Goal: Task Accomplishment & Management: Complete application form

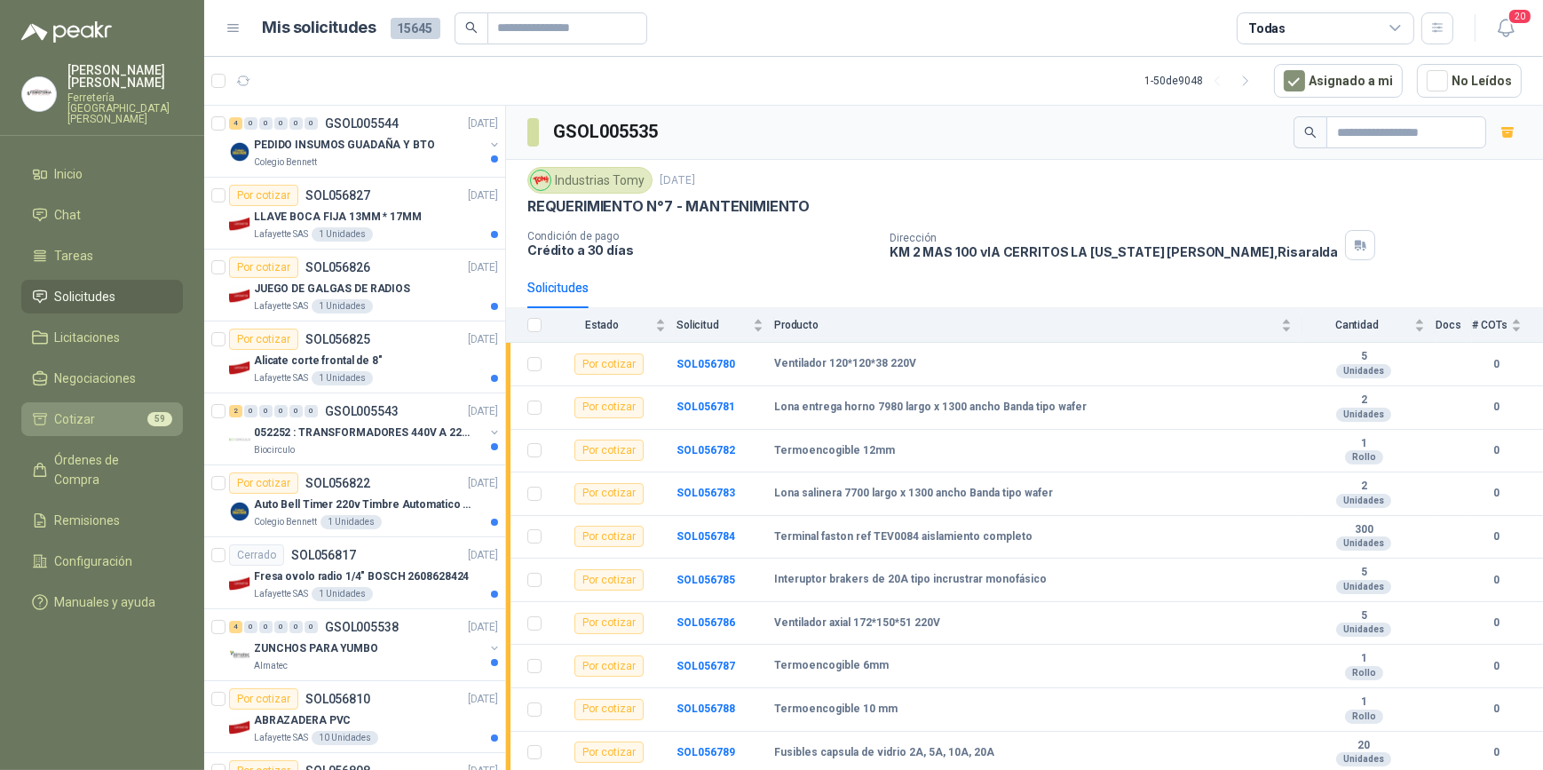
click at [83, 414] on span "Cotizar" at bounding box center [75, 419] width 41 height 20
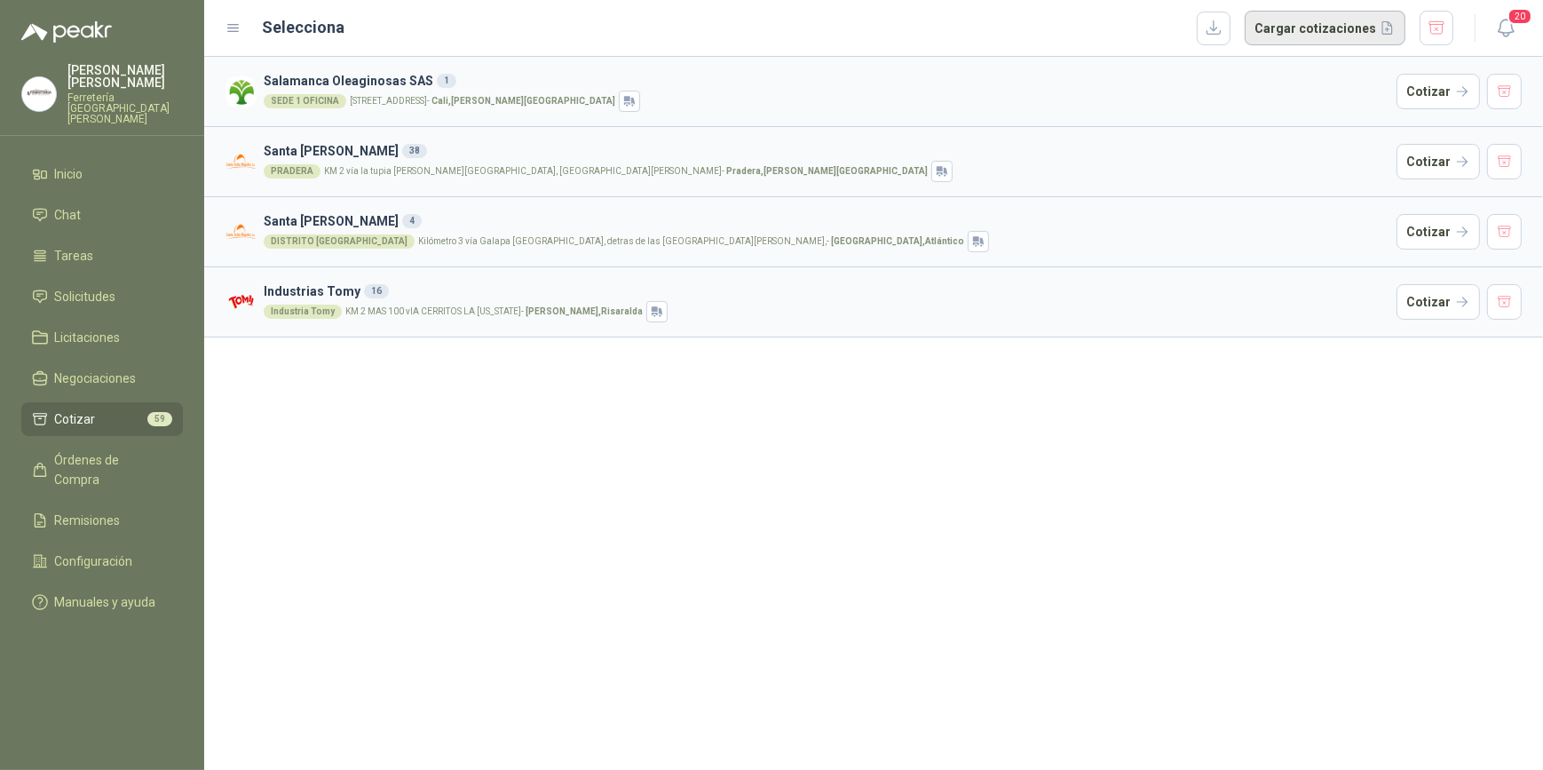
click at [1303, 28] on button "Cargar cotizaciones" at bounding box center [1325, 29] width 161 height 36
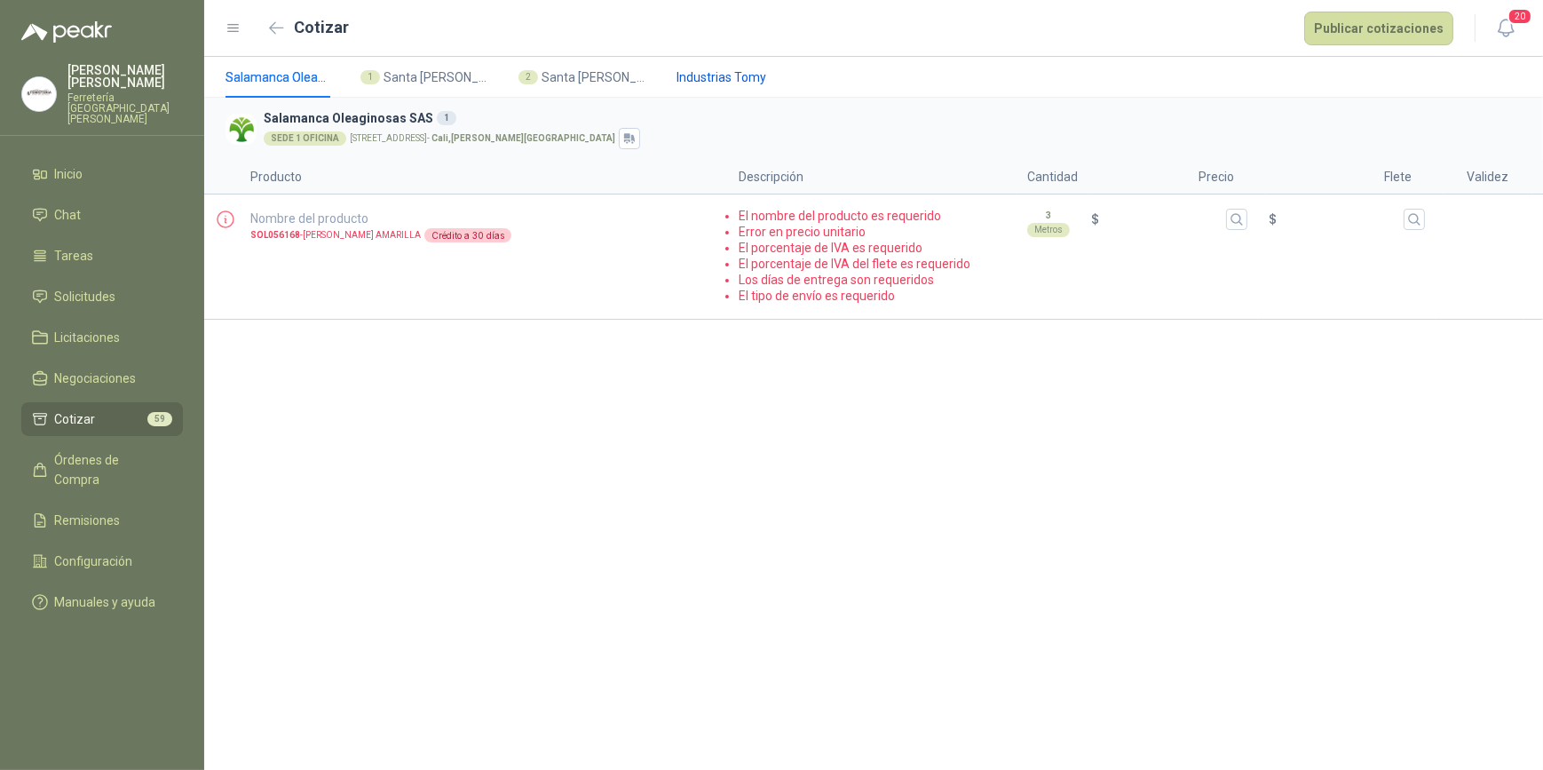
click at [733, 80] on span "Industrias Tomy" at bounding box center [722, 77] width 90 height 20
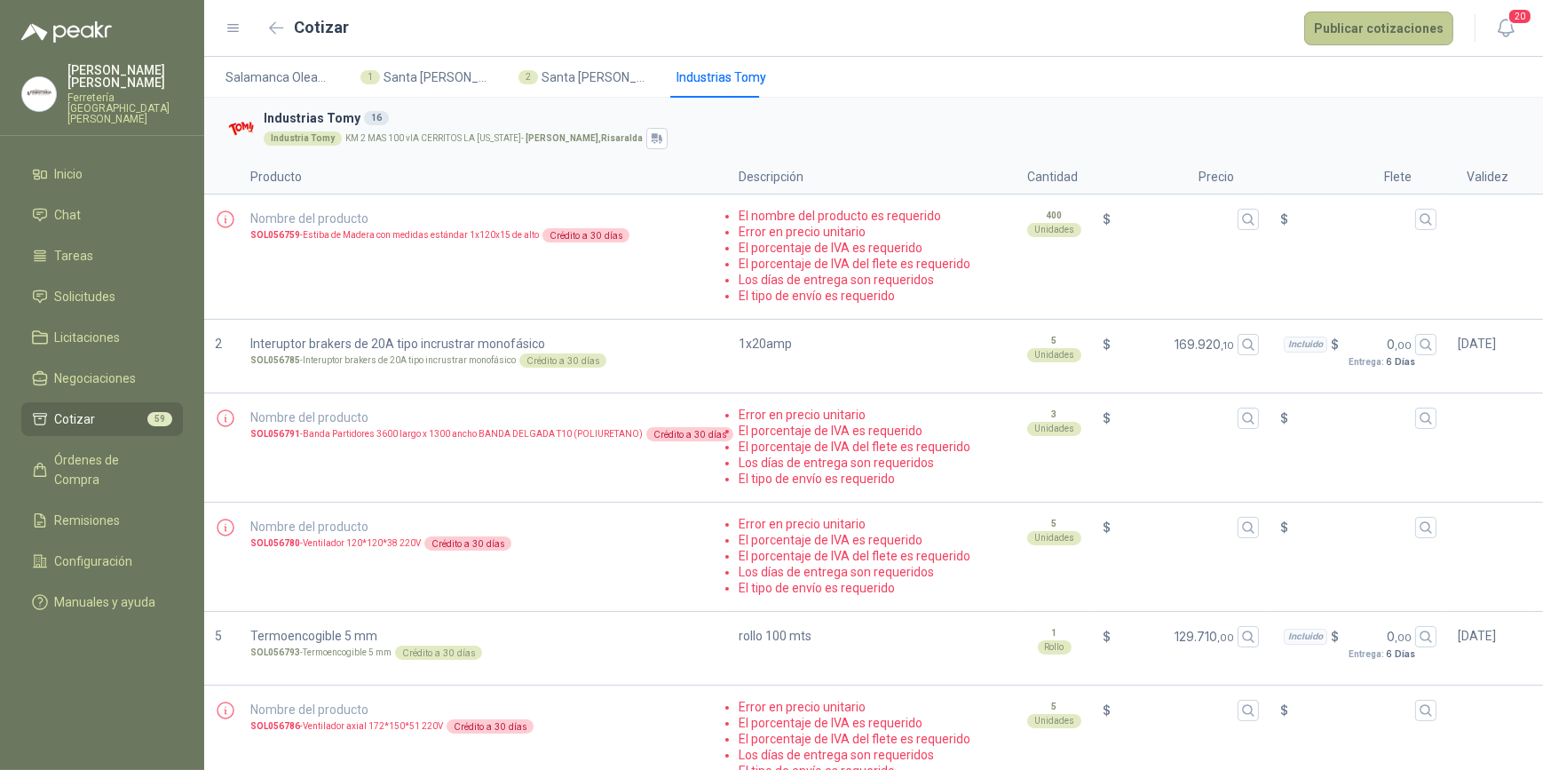
click at [1366, 26] on button "Publicar cotizaciones" at bounding box center [1378, 29] width 149 height 34
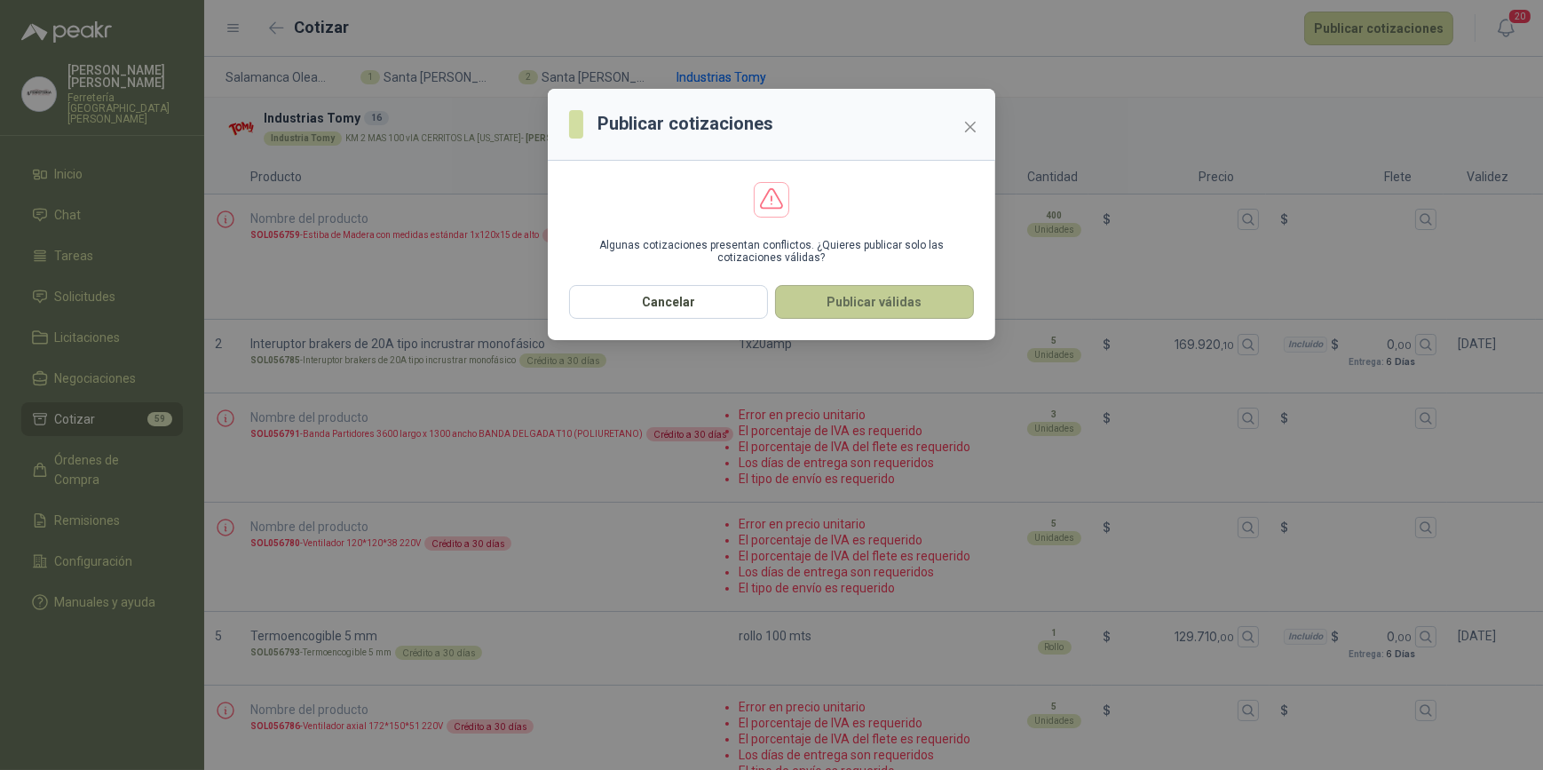
click at [884, 308] on button "Publicar válidas" at bounding box center [874, 302] width 199 height 34
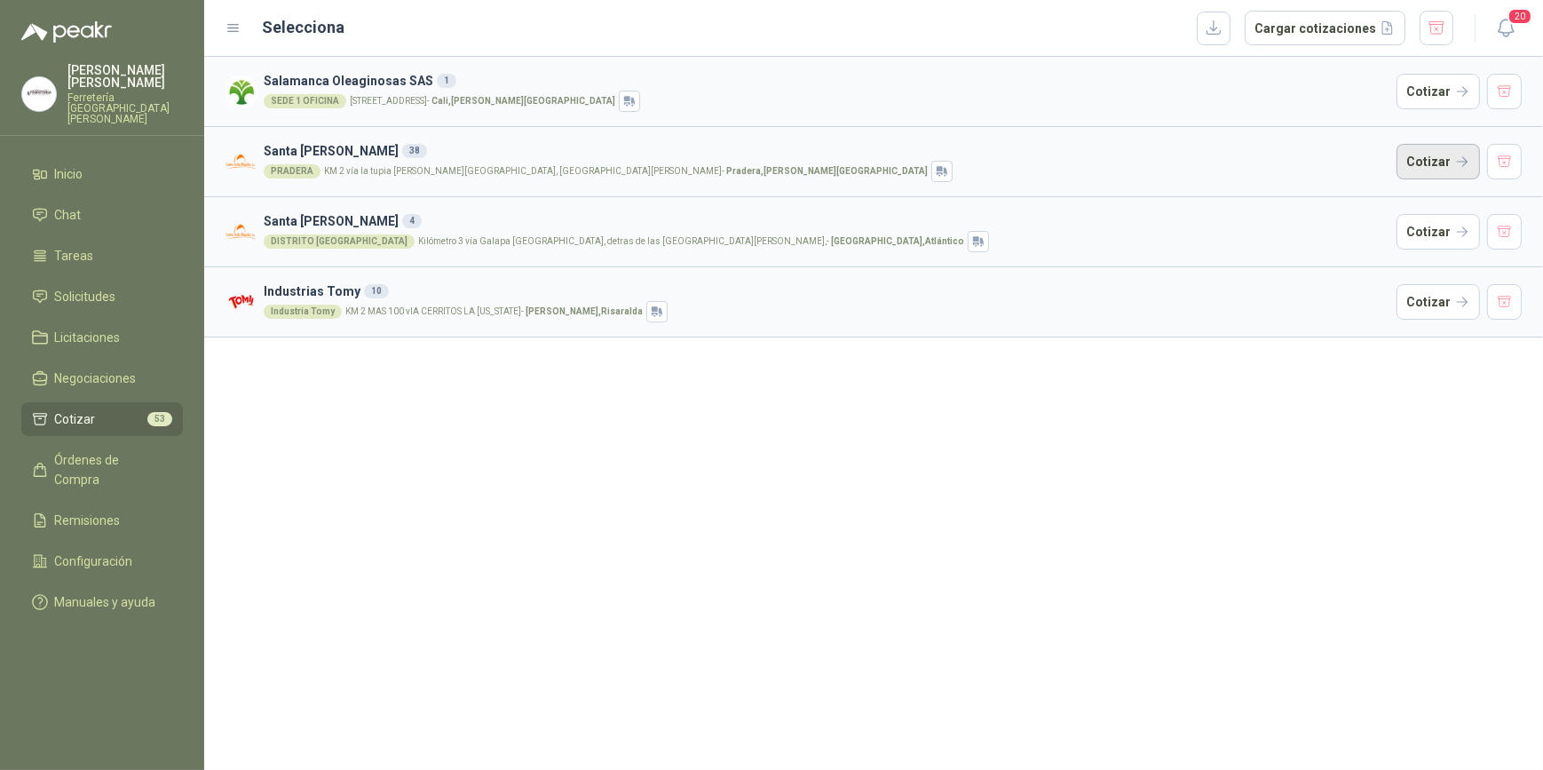
click at [1438, 162] on button "Cotizar" at bounding box center [1438, 162] width 83 height 36
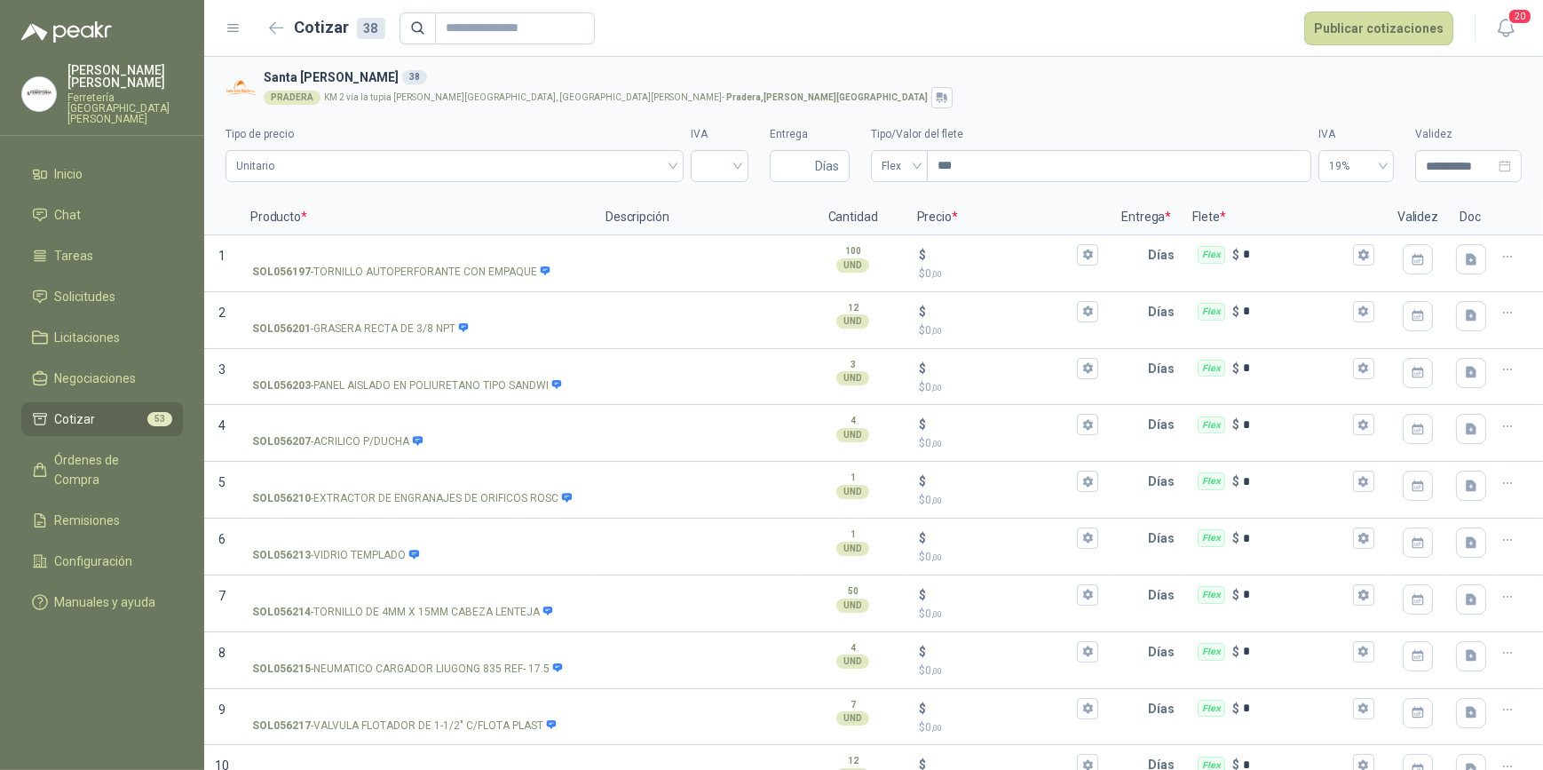
scroll to position [1614, 0]
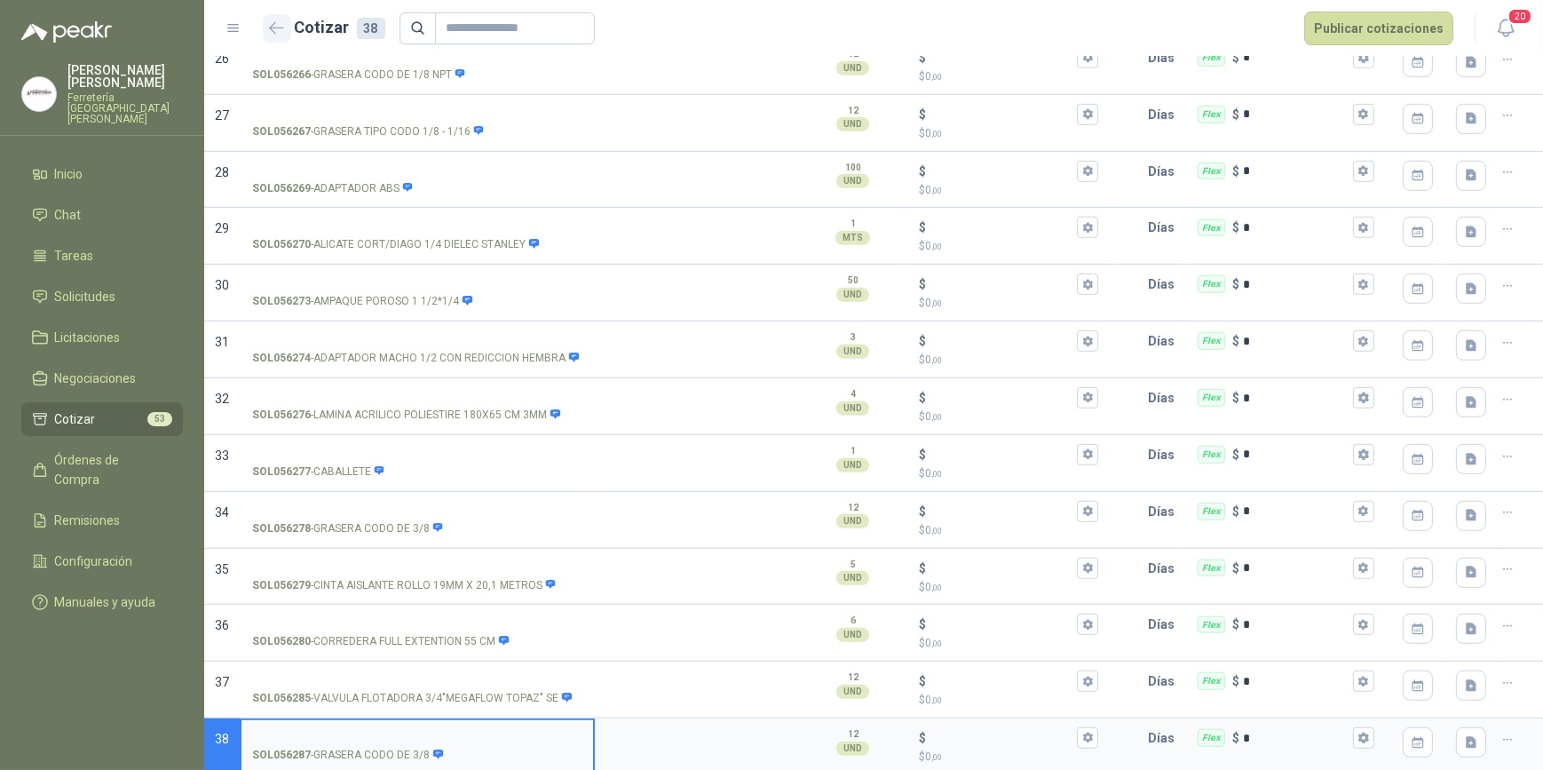
click at [273, 21] on icon "button" at bounding box center [276, 27] width 15 height 13
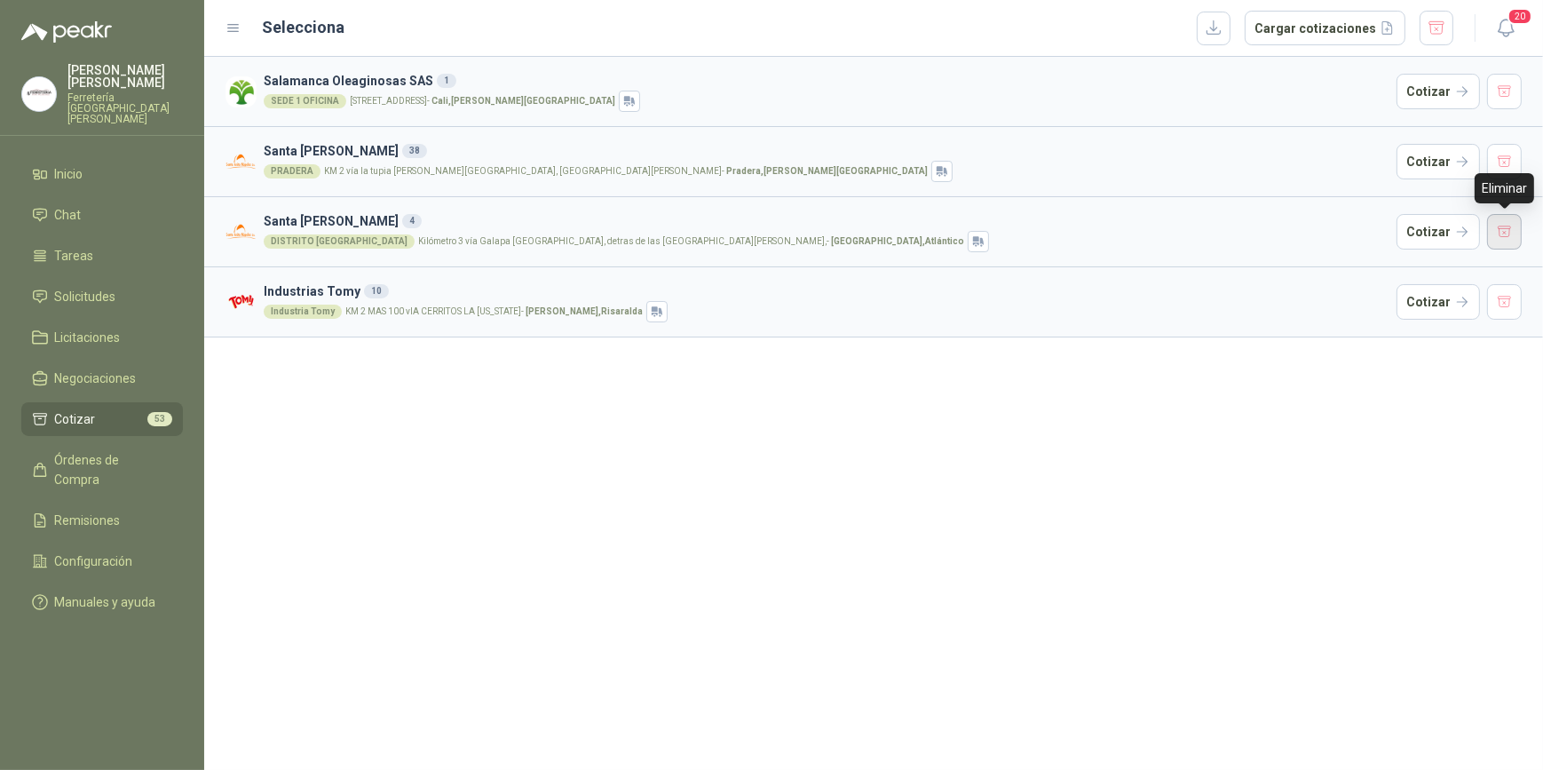
click at [1501, 234] on button "button" at bounding box center [1505, 232] width 36 height 36
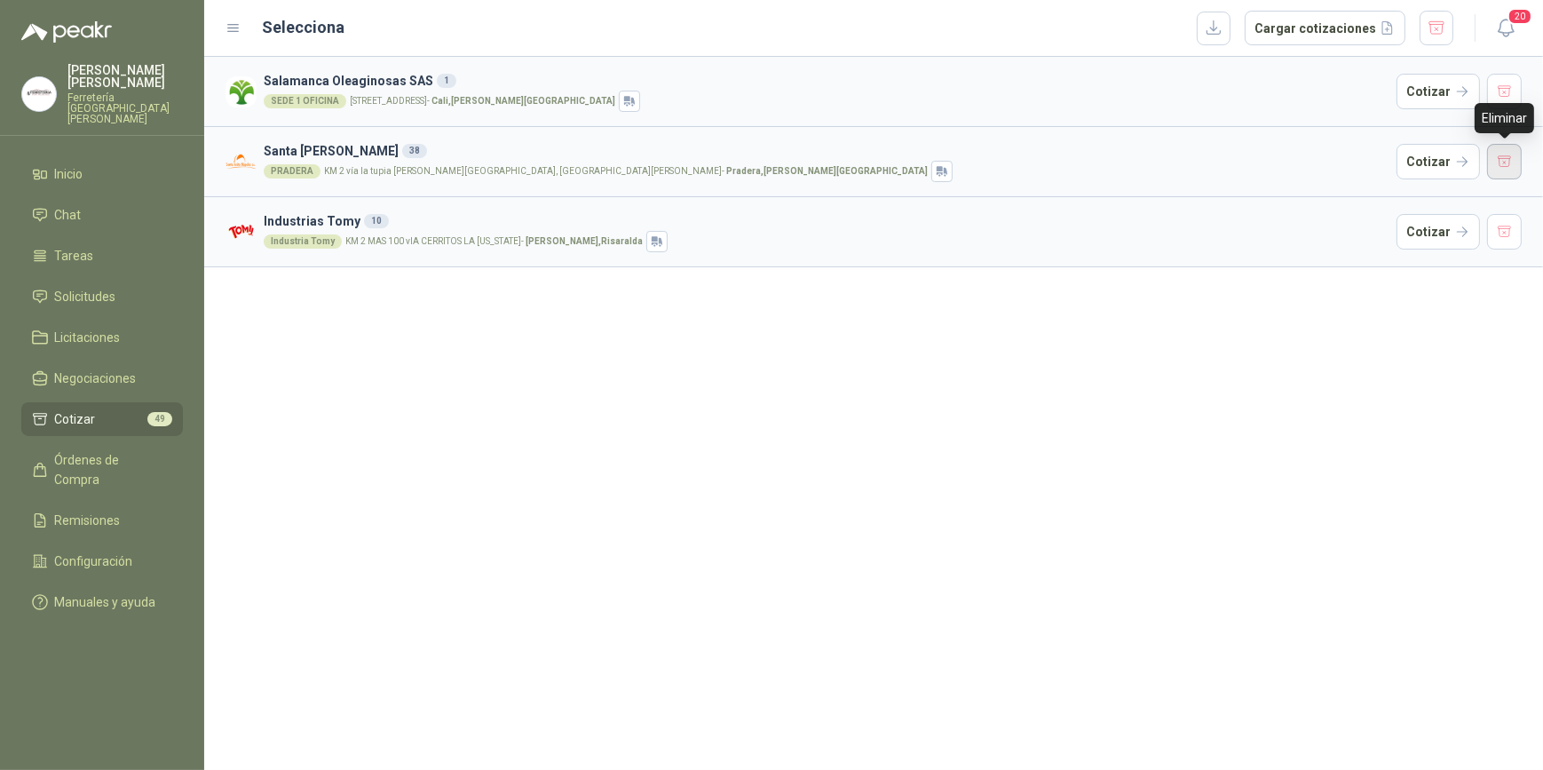
click at [1508, 160] on button "button" at bounding box center [1505, 162] width 36 height 36
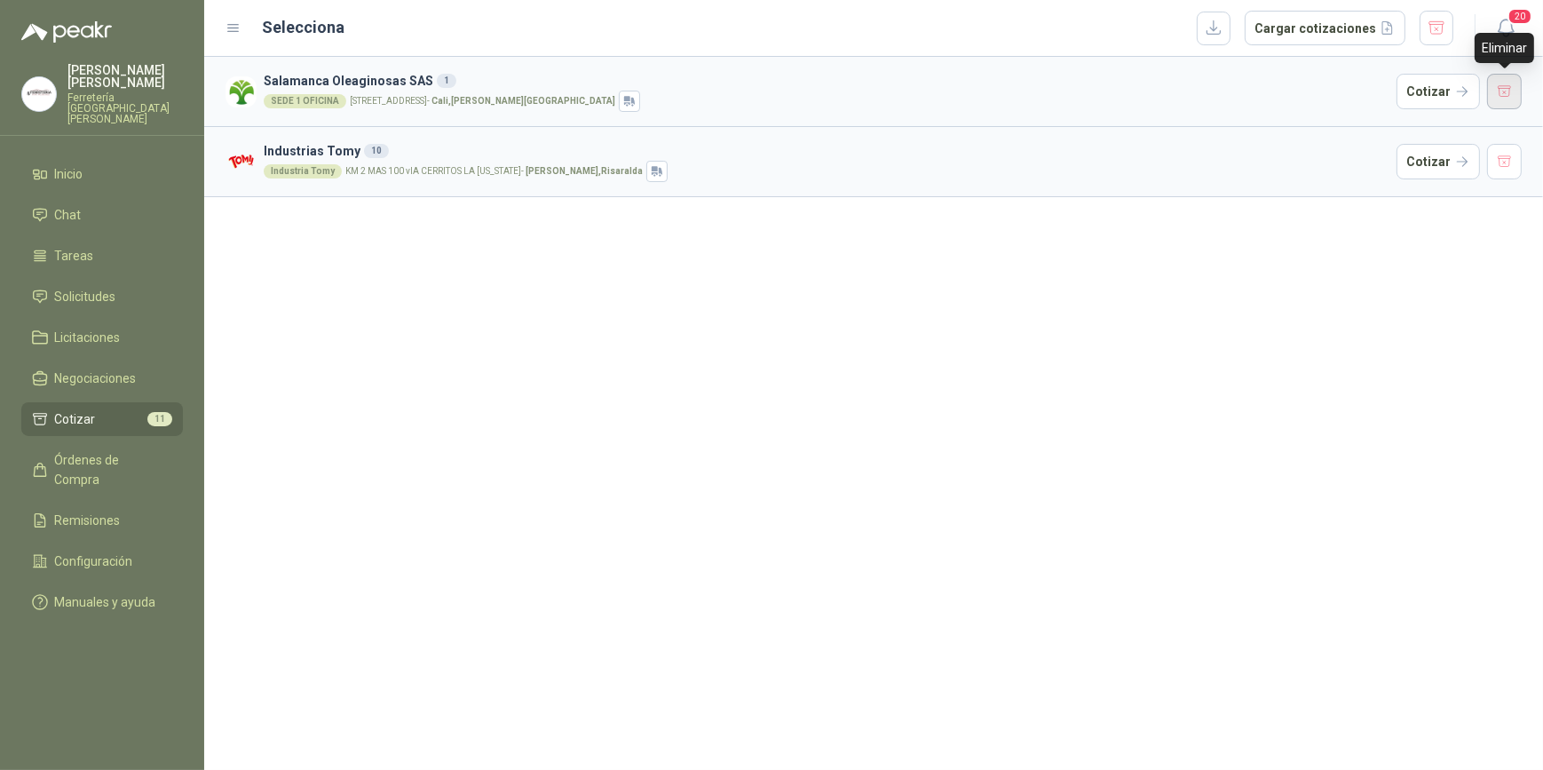
click at [1501, 84] on button "button" at bounding box center [1505, 92] width 36 height 36
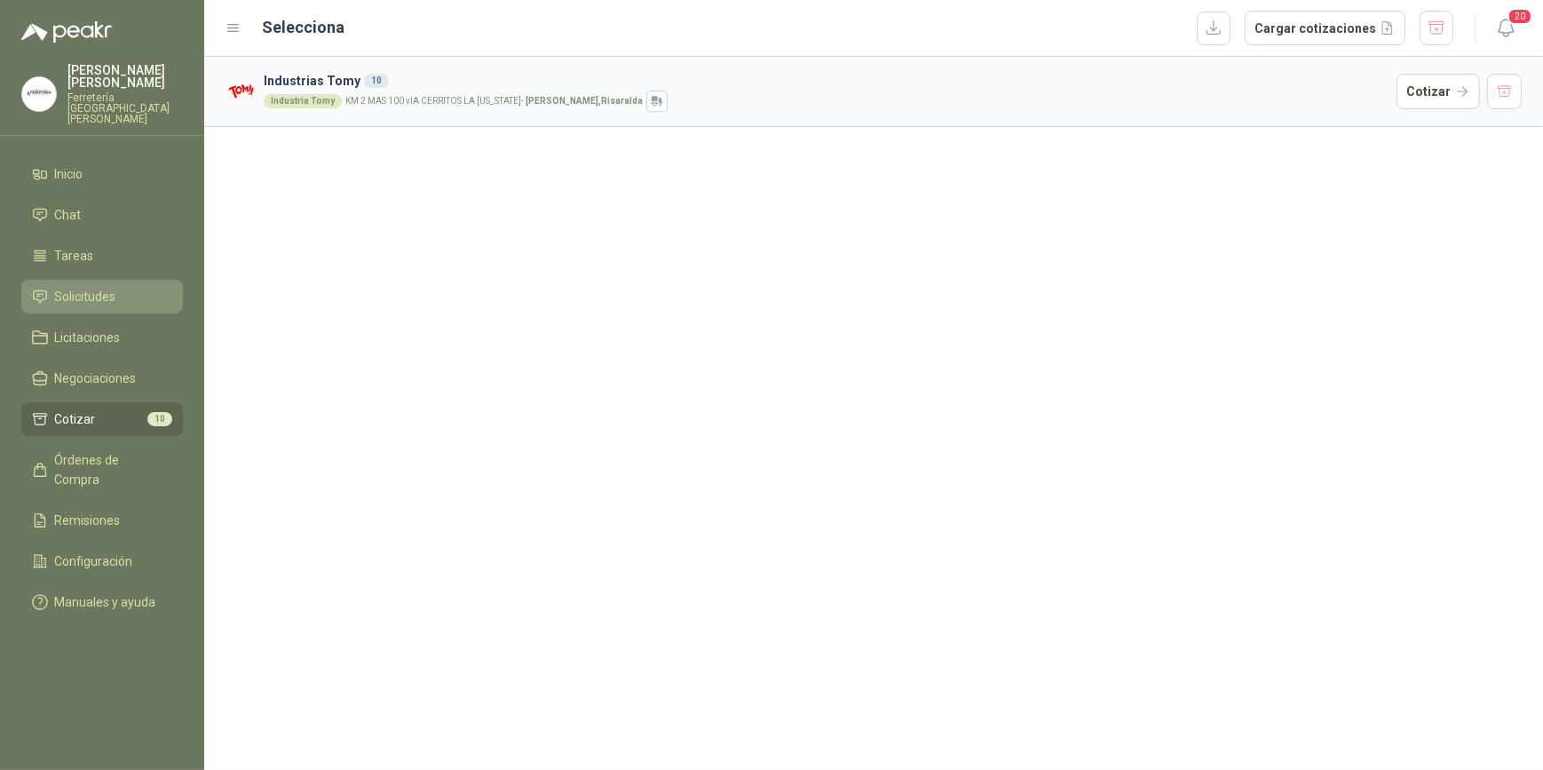
click at [107, 288] on span "Solicitudes" at bounding box center [85, 297] width 61 height 20
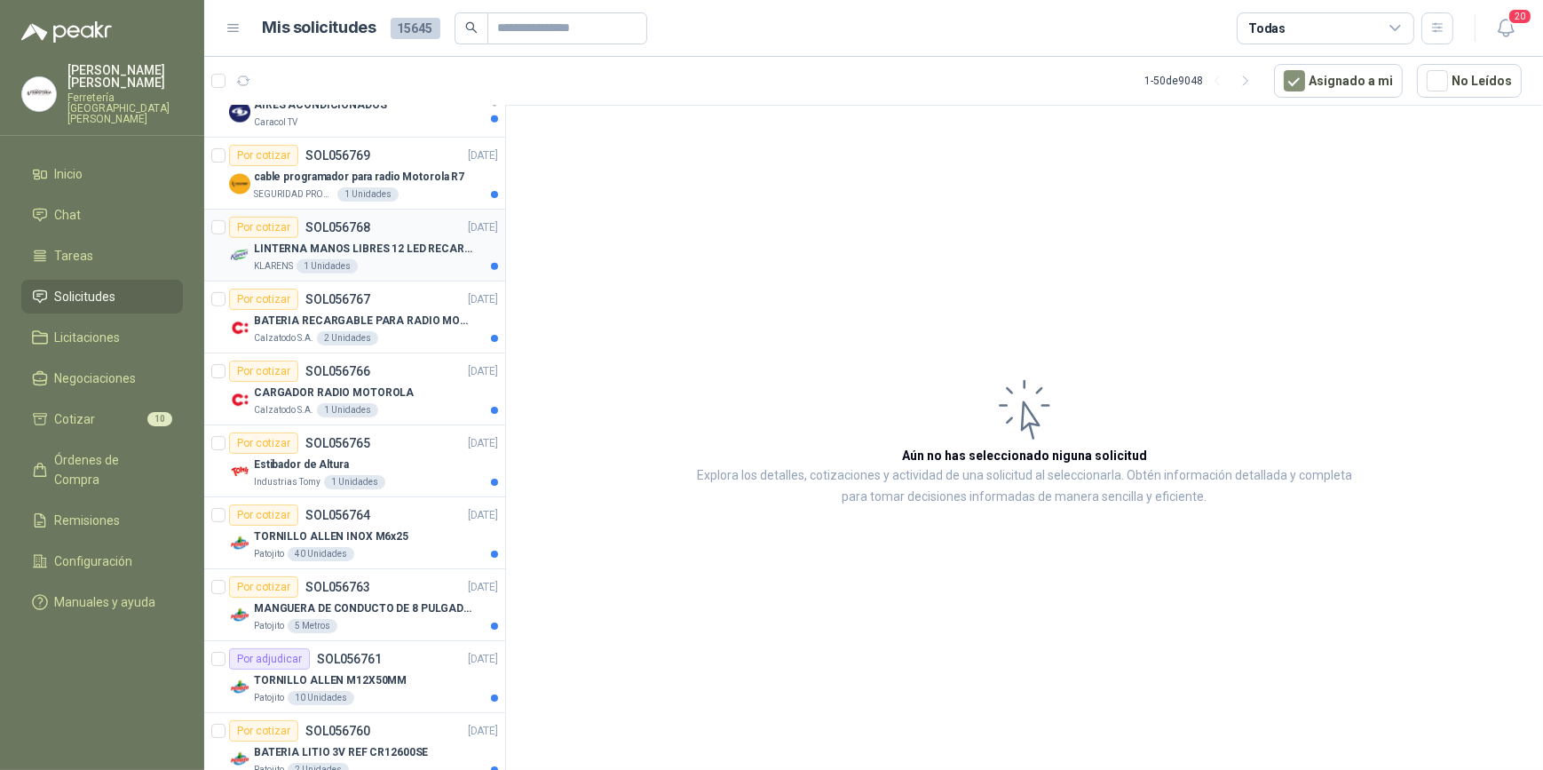
scroll to position [1695, 0]
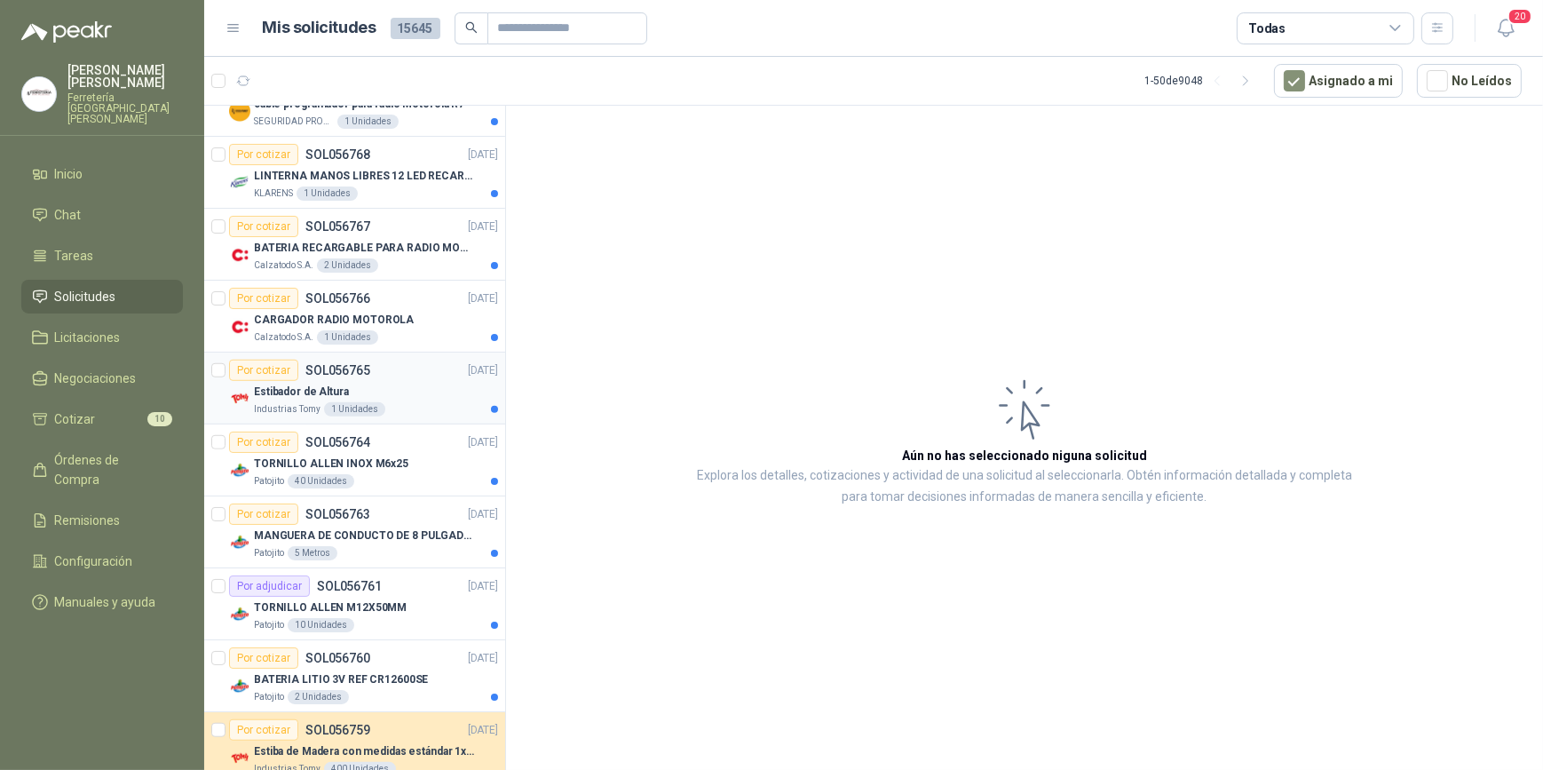
click at [419, 390] on div "Estibador de Altura" at bounding box center [376, 391] width 244 height 21
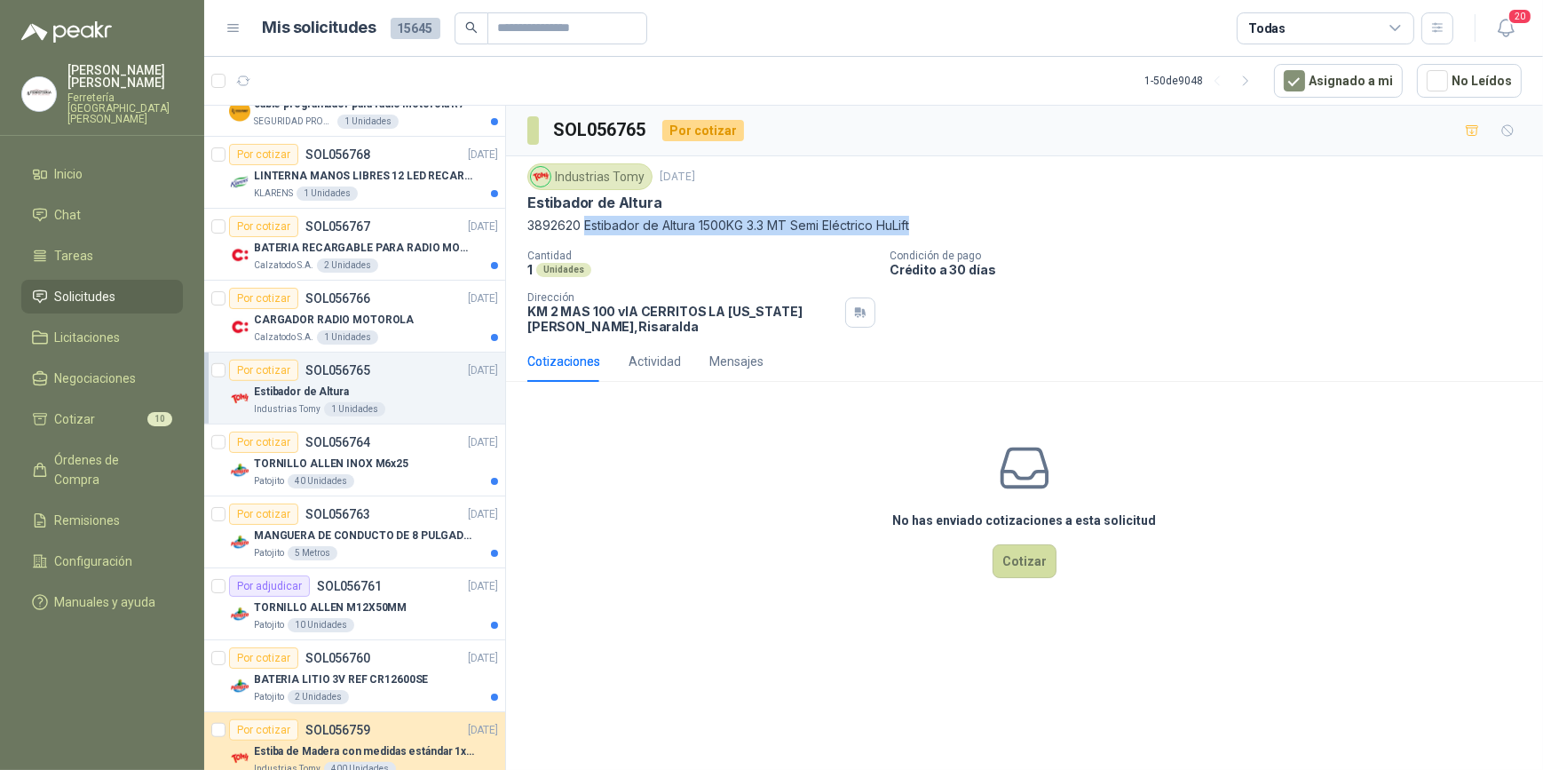
drag, startPoint x: 584, startPoint y: 223, endPoint x: 935, endPoint y: 231, distance: 350.8
click at [935, 231] on p "3892620 Estibador de Altura 1500KG 3.3 MT Semi Eléctrico HuLift" at bounding box center [1024, 226] width 994 height 20
drag, startPoint x: 935, startPoint y: 231, endPoint x: 812, endPoint y: 222, distance: 122.9
copy p "Estibador de Altura 1500KG 3.3 MT Semi Eléctrico HuLift"
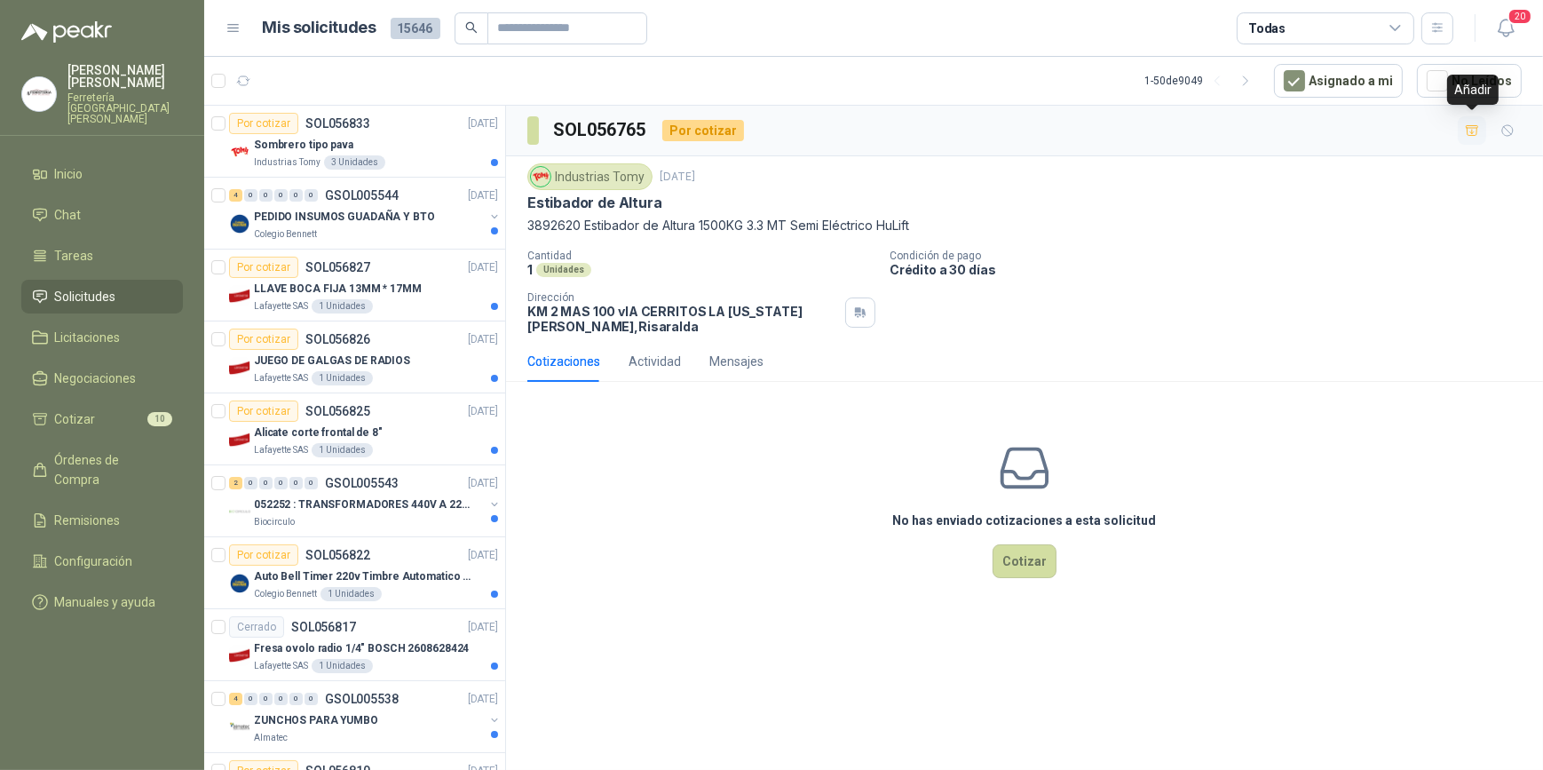
click at [1470, 127] on icon "button" at bounding box center [1472, 130] width 12 height 10
click at [91, 409] on span "Cotizar" at bounding box center [75, 419] width 41 height 20
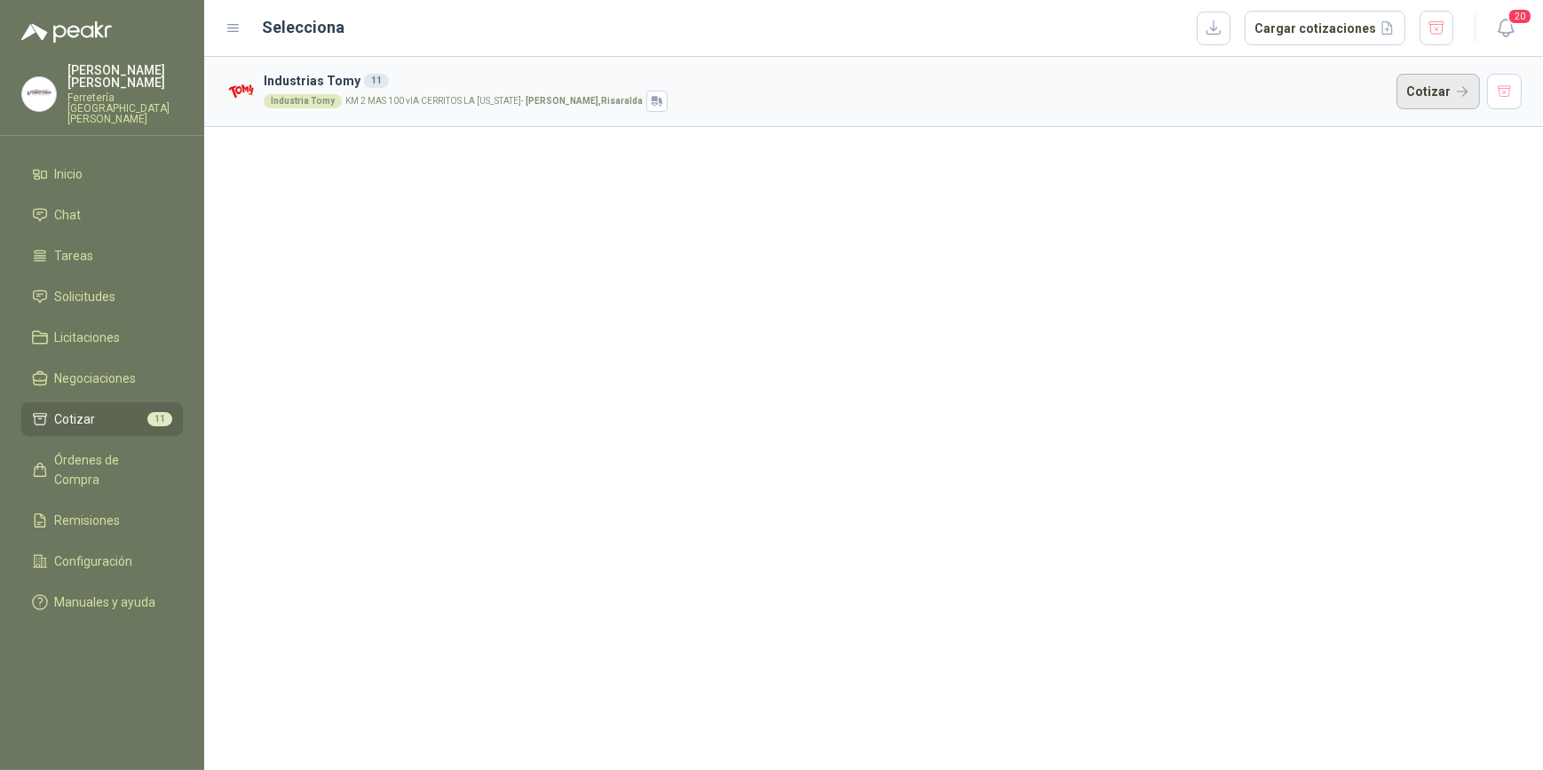
click at [1427, 91] on button "Cotizar" at bounding box center [1438, 92] width 83 height 36
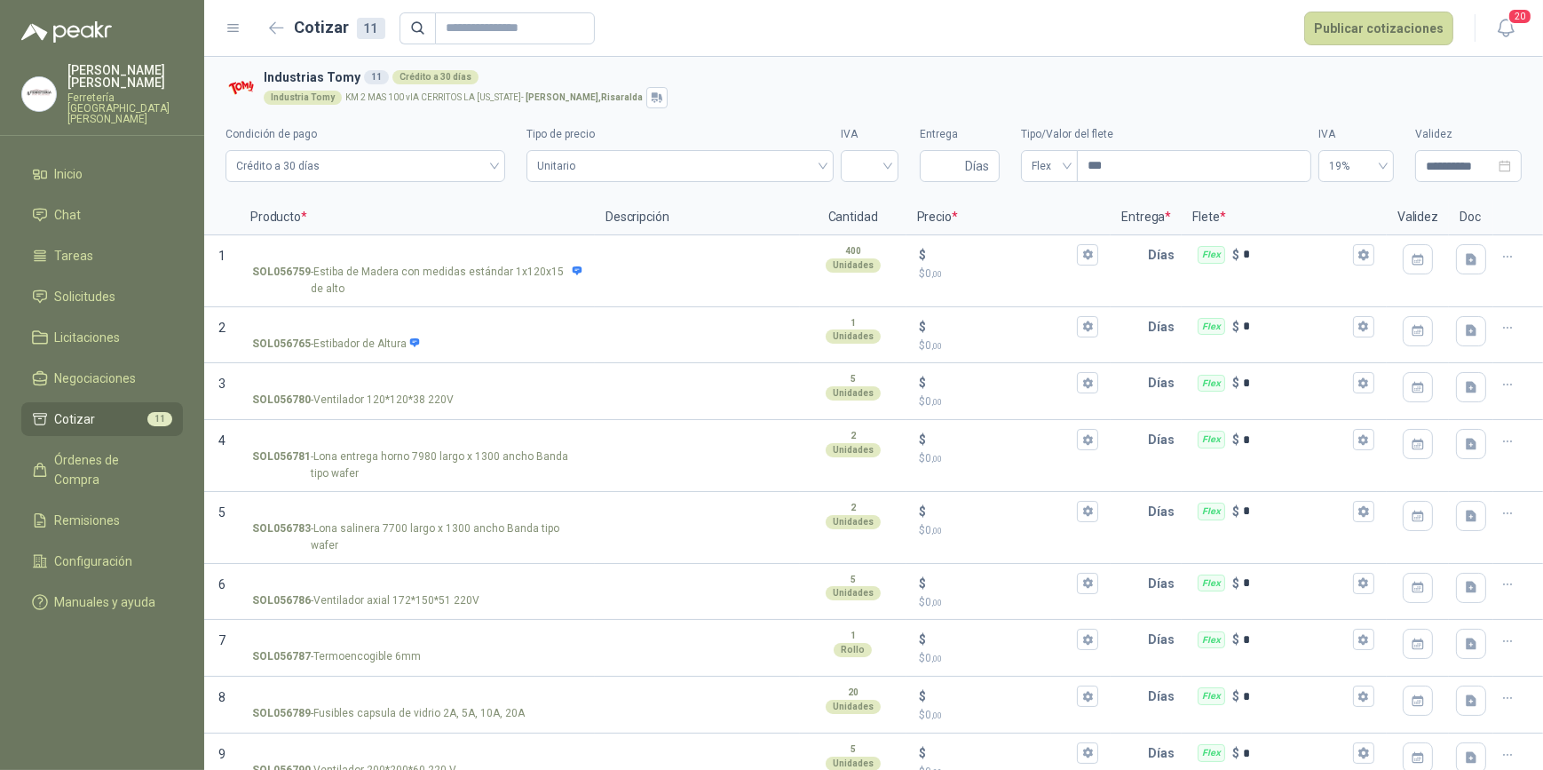
scroll to position [132, 0]
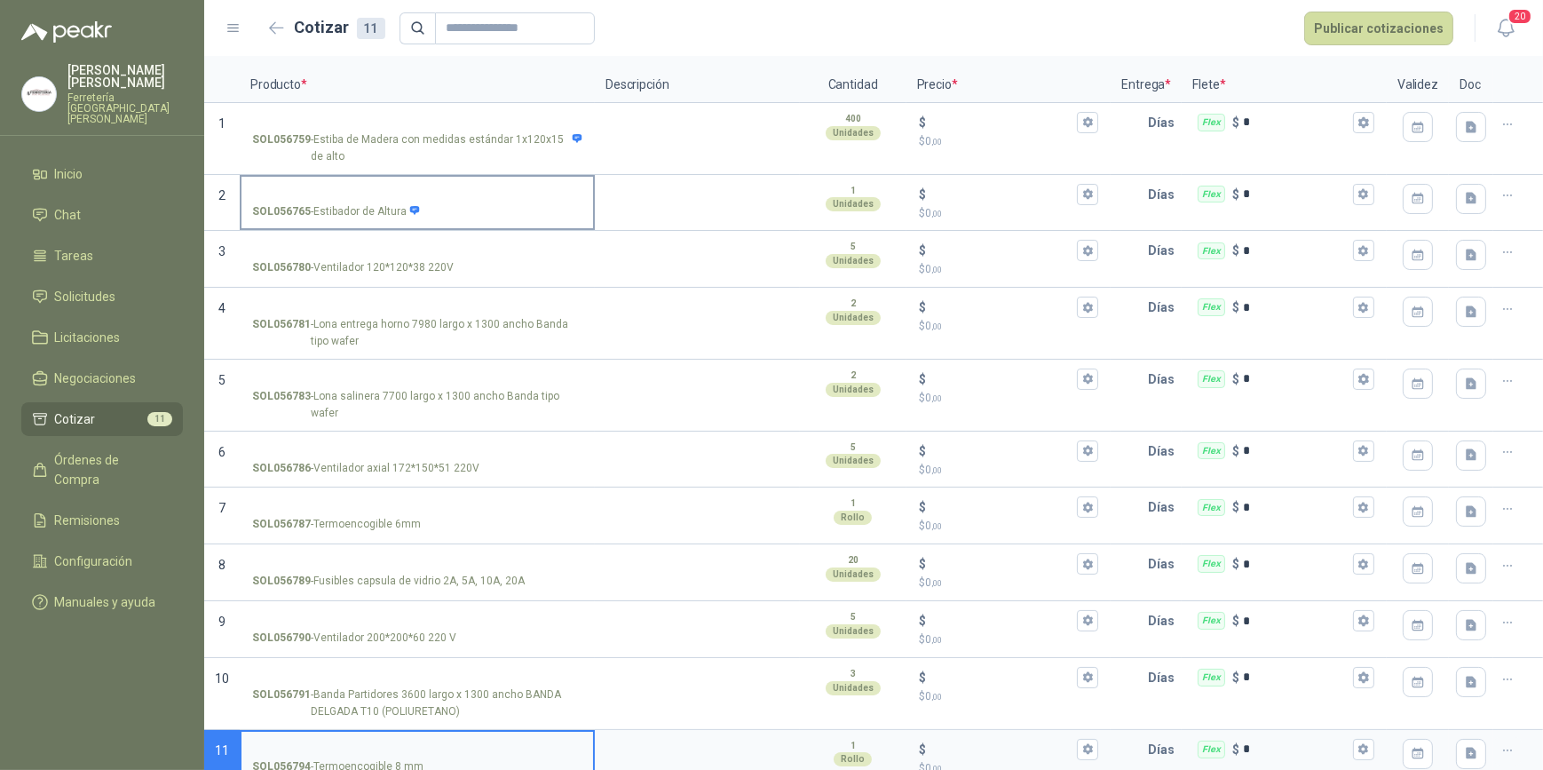
click at [296, 194] on input "SOL056765 - Estibador de [PERSON_NAME]" at bounding box center [417, 194] width 330 height 13
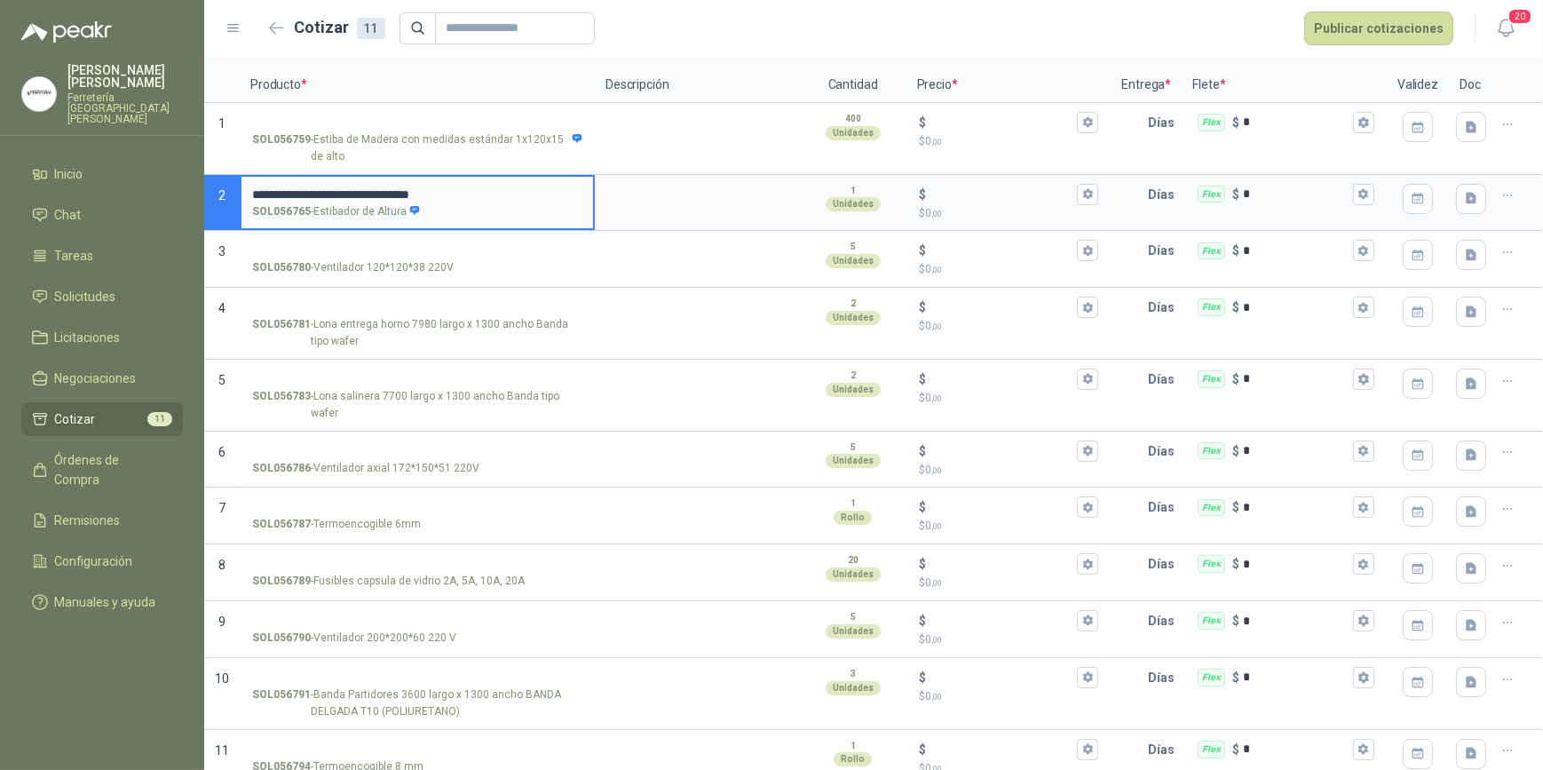
type input "**********"
click at [709, 200] on textarea at bounding box center [698, 197] width 202 height 41
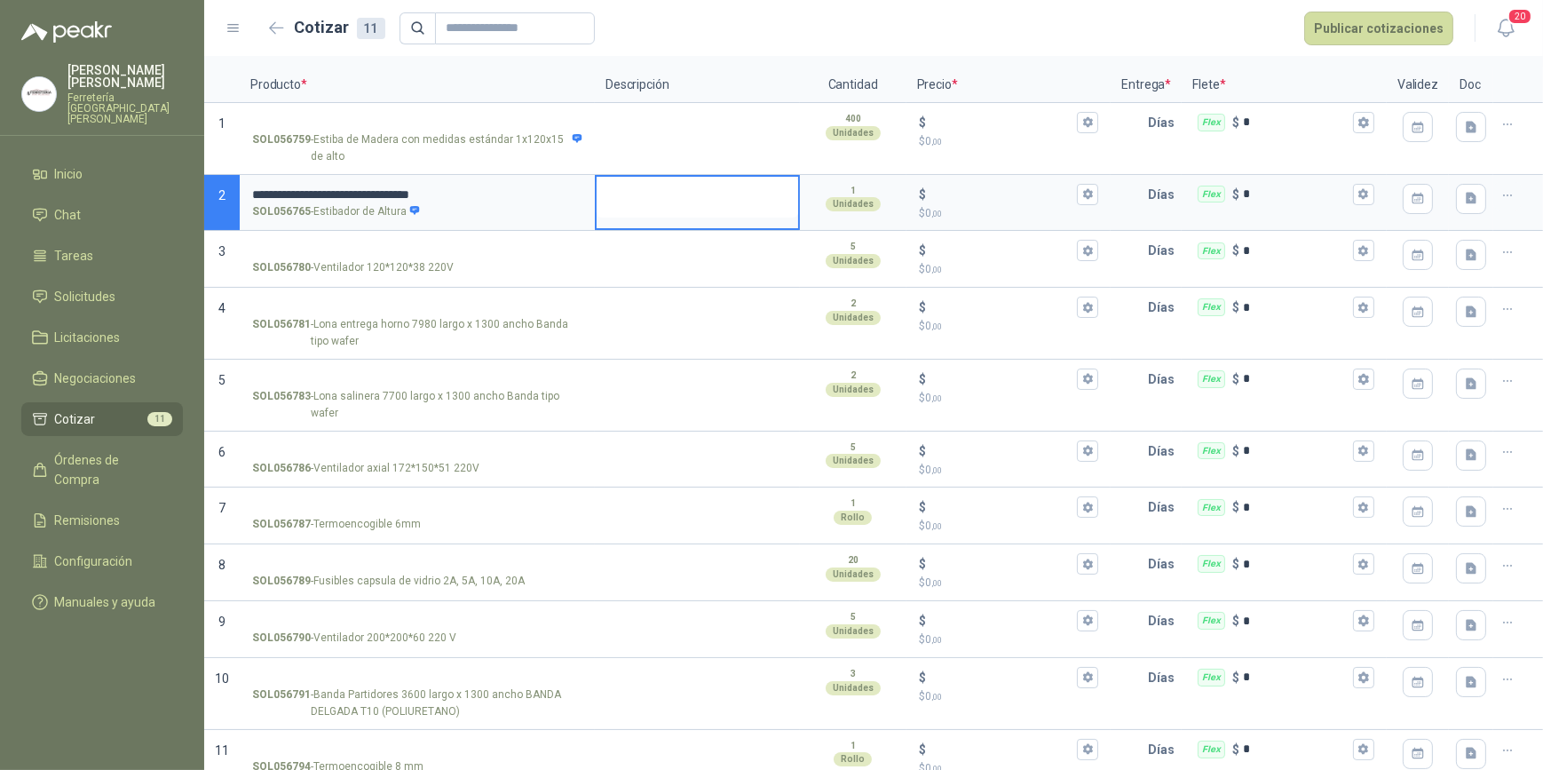
type textarea "*"
type textarea "**"
type textarea "***"
type textarea "****"
type textarea "*****"
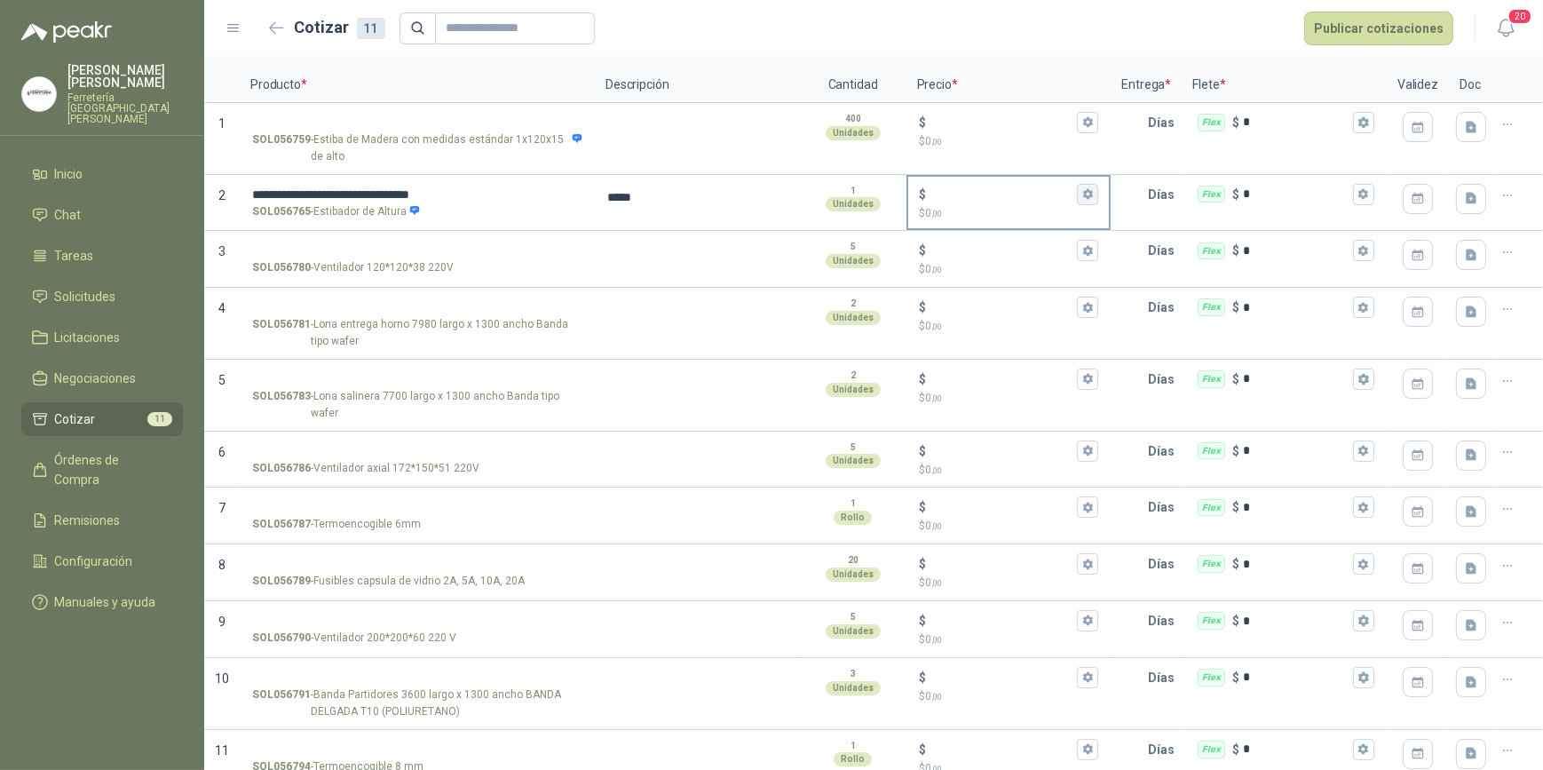
click at [1083, 195] on icon "button" at bounding box center [1088, 194] width 10 height 11
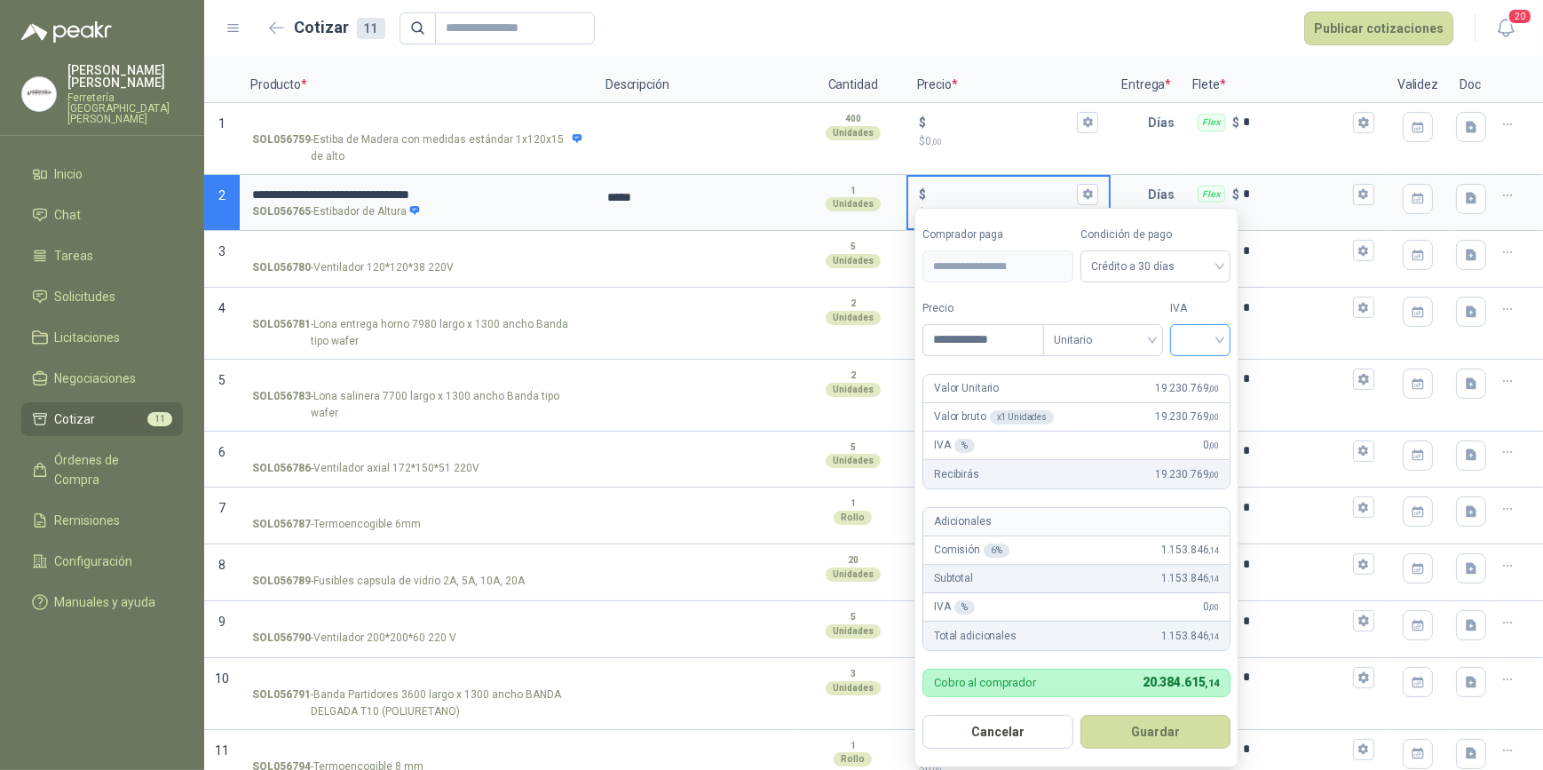
type input "**********"
click at [1220, 340] on input "search" at bounding box center [1200, 338] width 39 height 27
click at [1209, 373] on div "19%" at bounding box center [1204, 378] width 33 height 20
click at [1164, 735] on button "Guardar" at bounding box center [1158, 732] width 153 height 34
type input "**********"
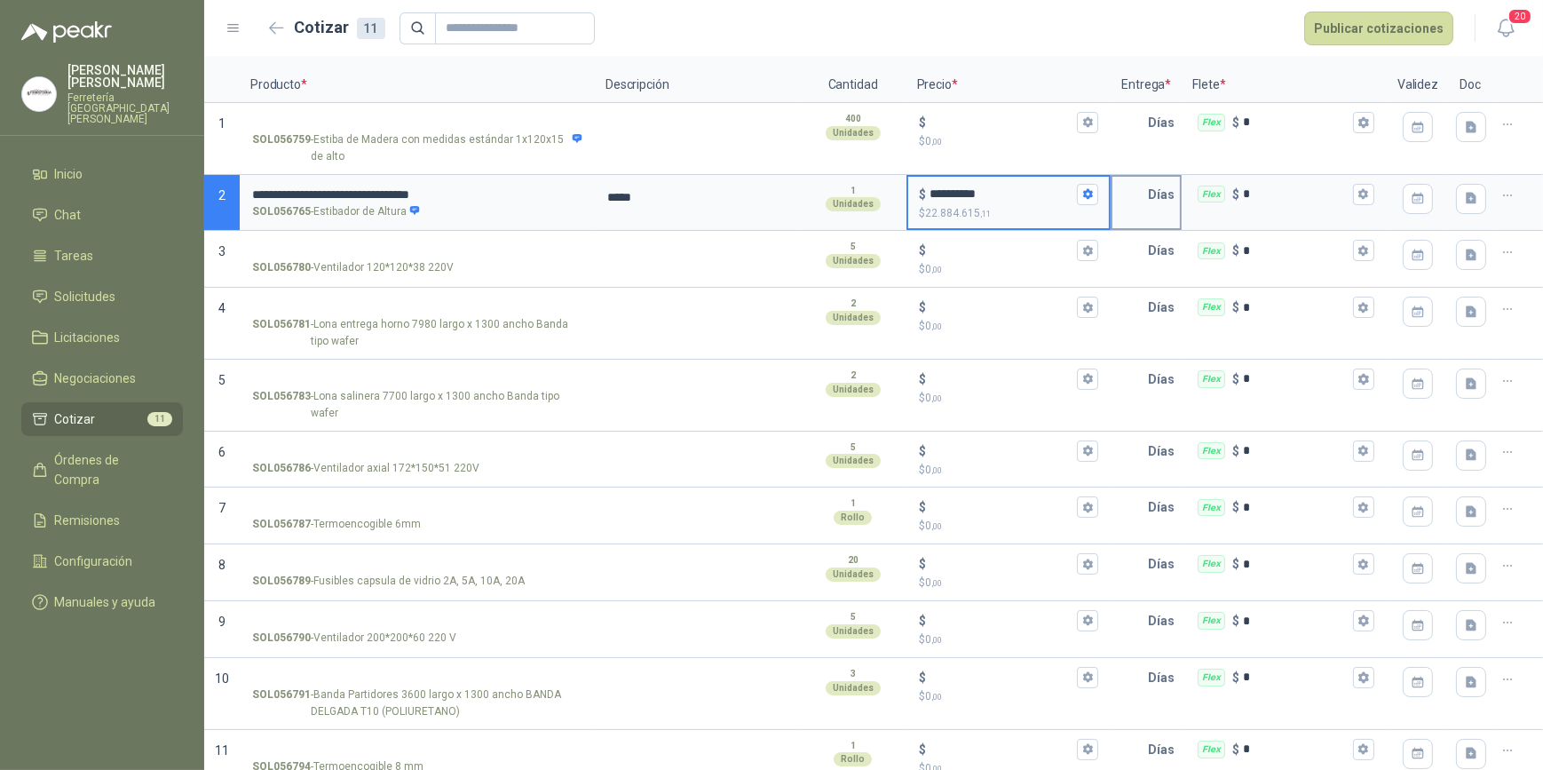
click at [1121, 197] on input "text" at bounding box center [1131, 195] width 36 height 36
type input "*"
click at [1358, 198] on icon "button" at bounding box center [1364, 194] width 12 height 12
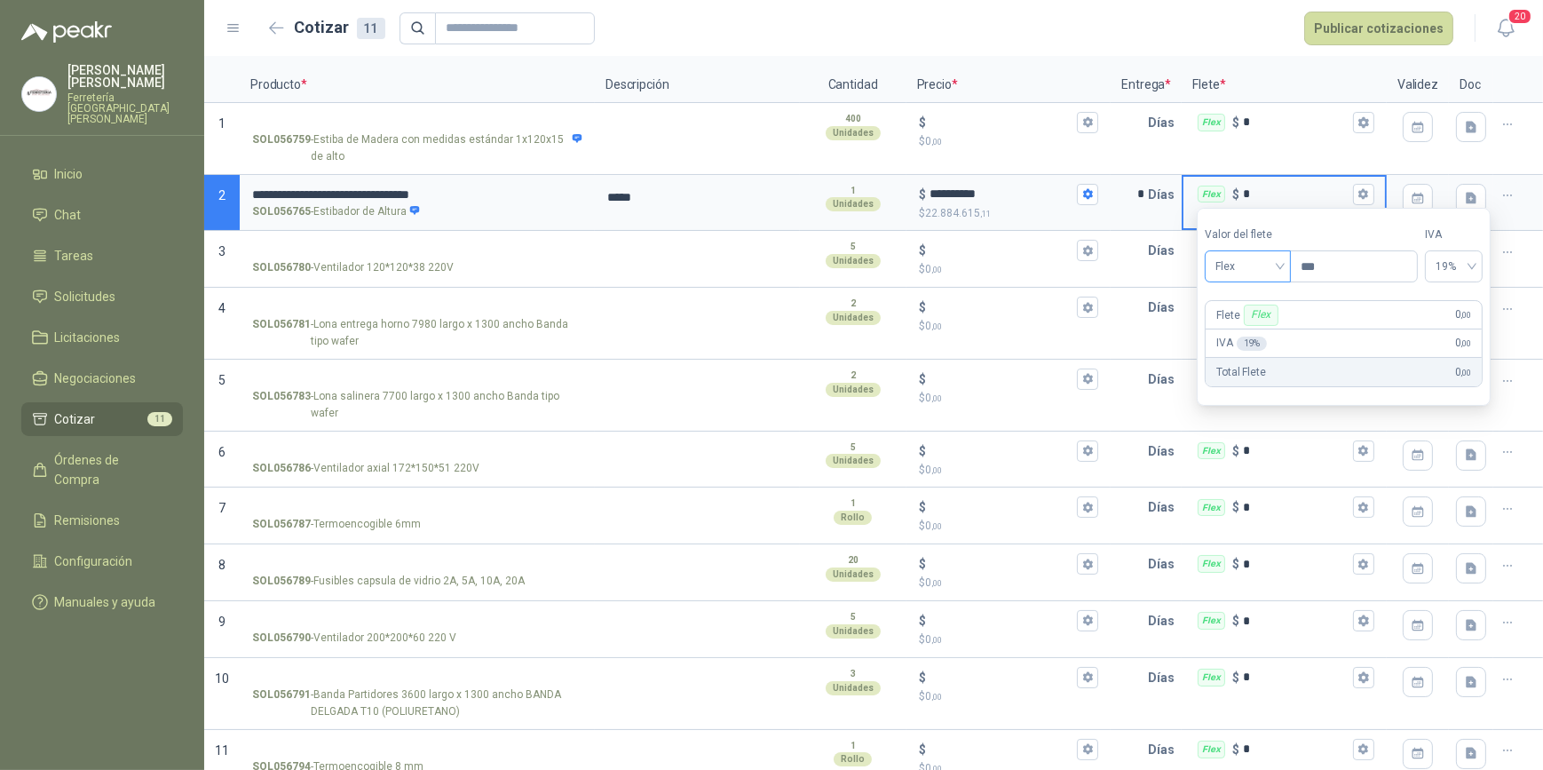
click at [1280, 266] on span "Flex" at bounding box center [1248, 266] width 65 height 27
click at [1263, 329] on div "Incluido" at bounding box center [1250, 332] width 63 height 20
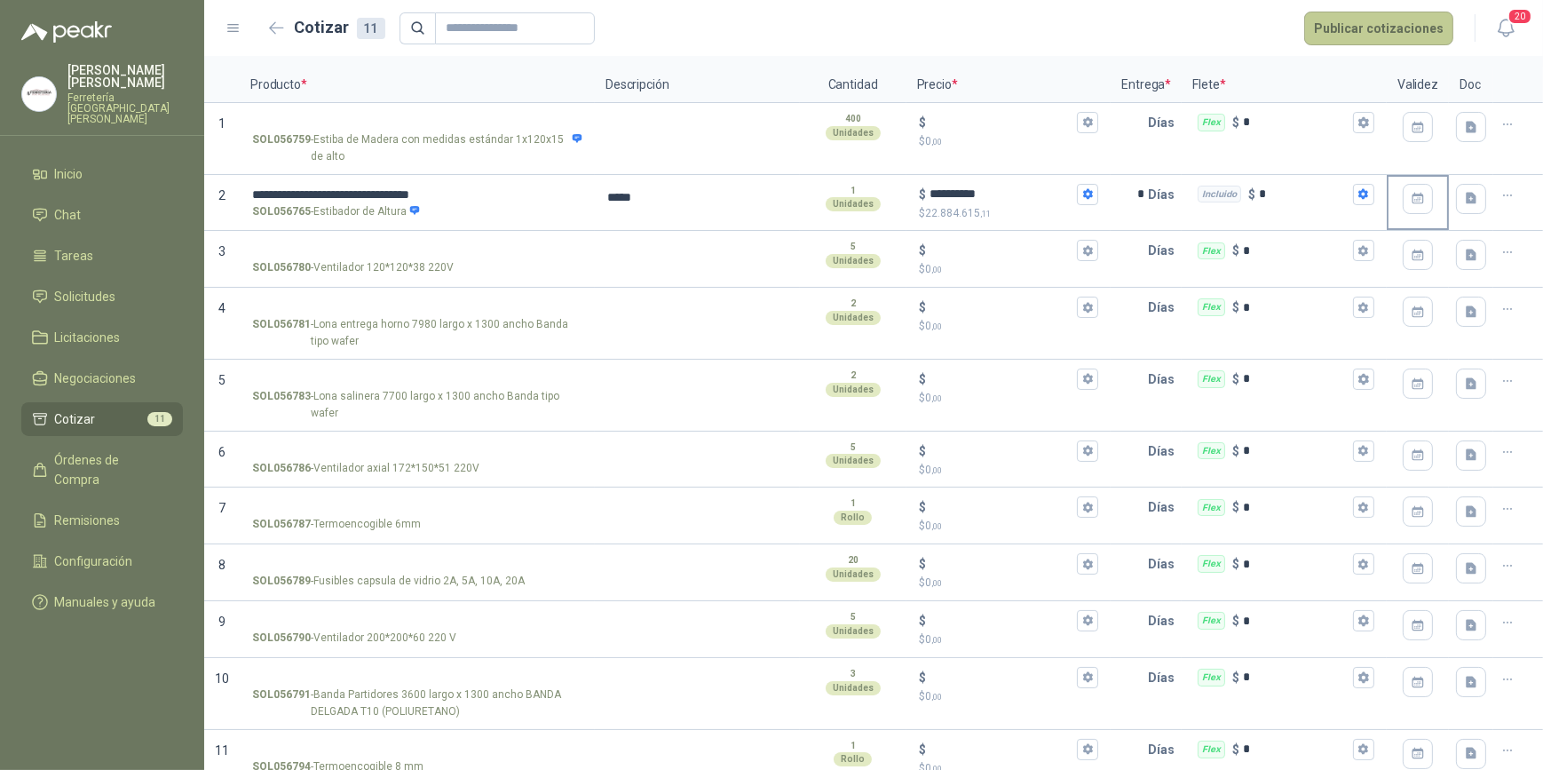
click at [1348, 23] on button "Publicar cotizaciones" at bounding box center [1378, 29] width 149 height 34
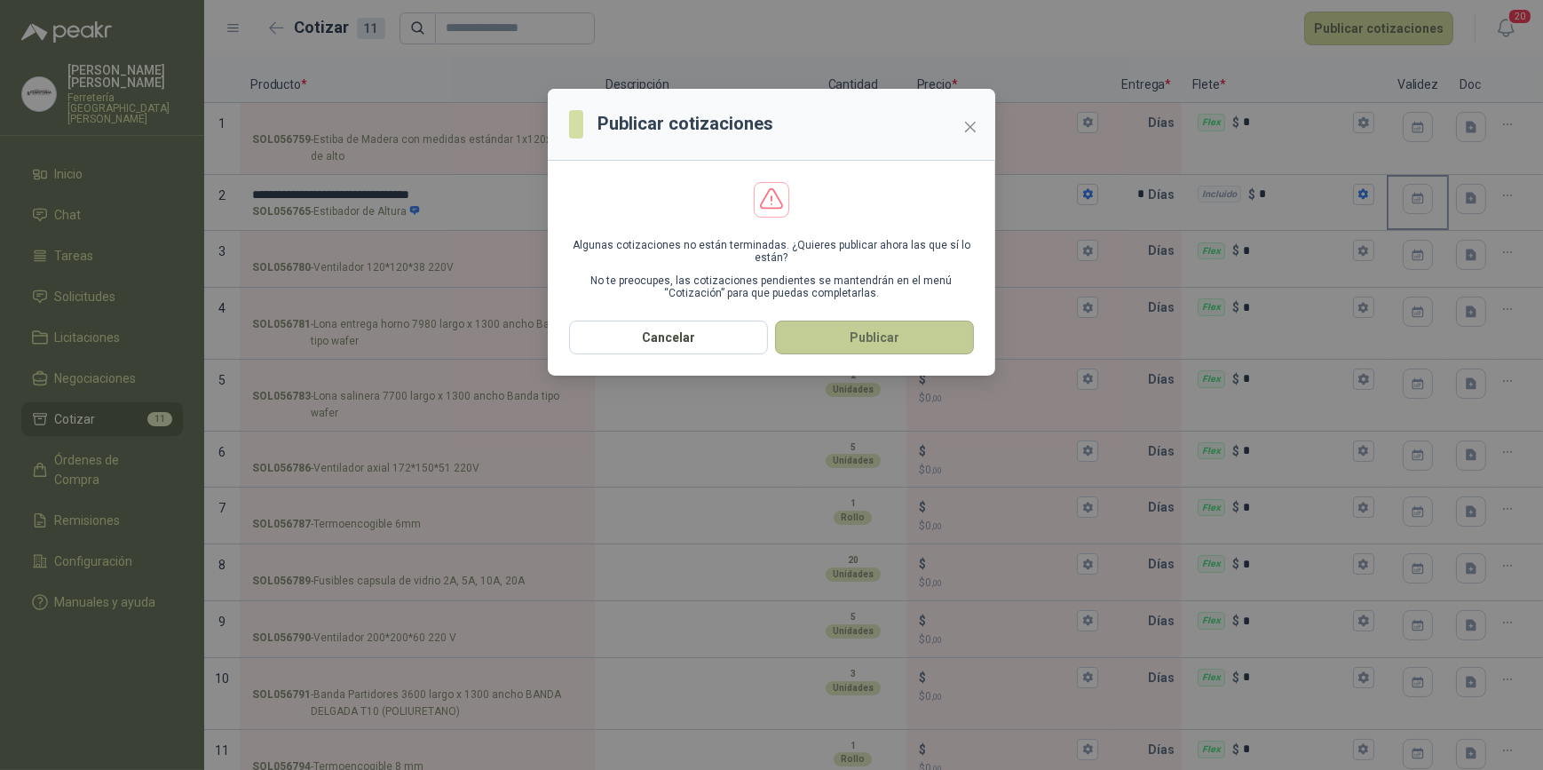
click at [868, 342] on button "Publicar" at bounding box center [874, 338] width 199 height 34
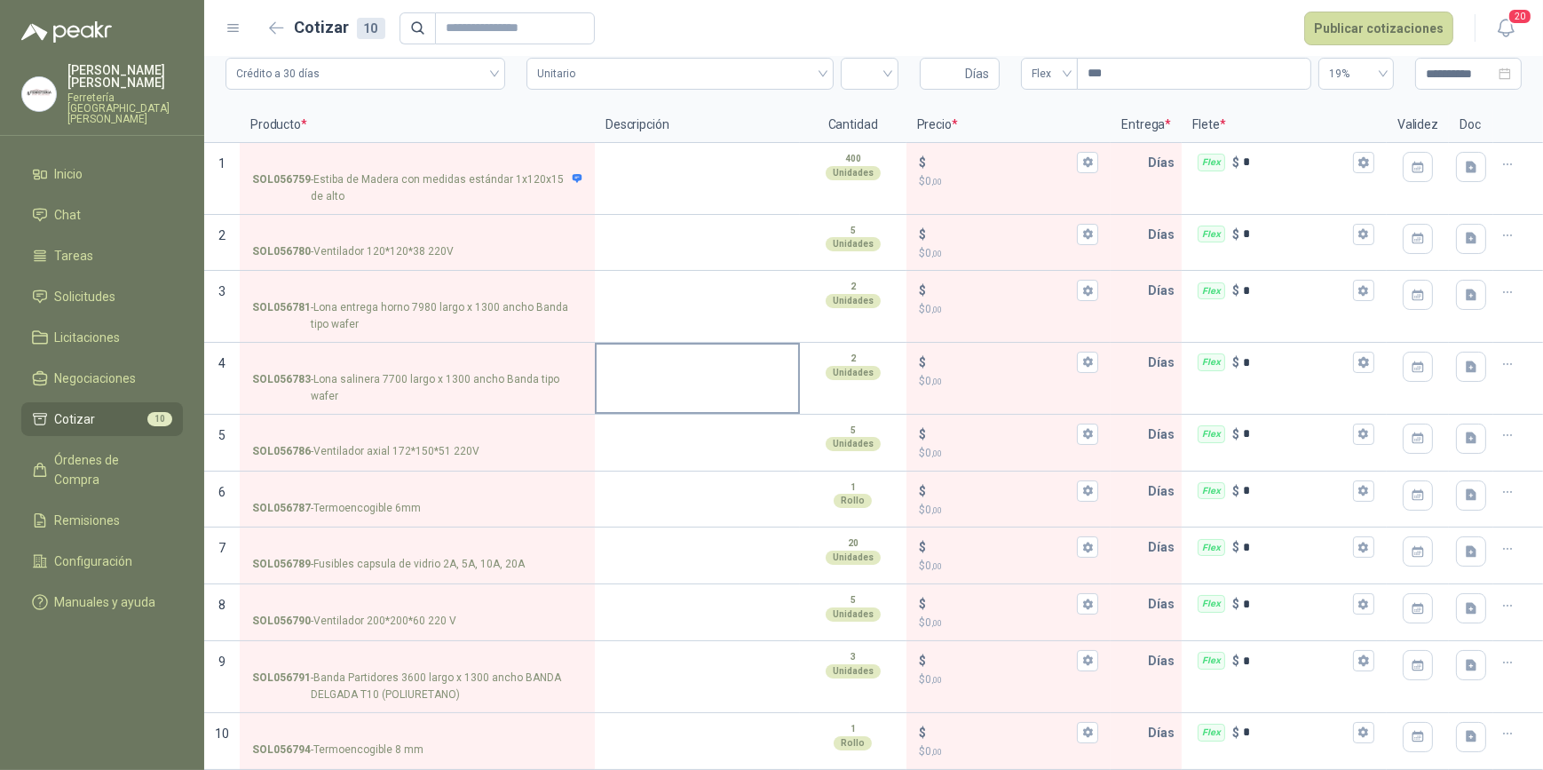
scroll to position [75, 0]
